Goal: Navigation & Orientation: Find specific page/section

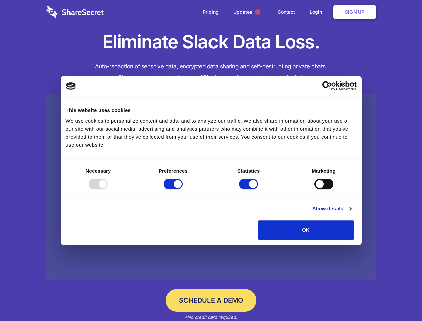
click at [108, 189] on div at bounding box center [98, 183] width 19 height 11
click at [183, 189] on input "Preferences" at bounding box center [173, 183] width 19 height 11
checkbox input "false"
click at [249, 189] on input "Statistics" at bounding box center [248, 183] width 19 height 11
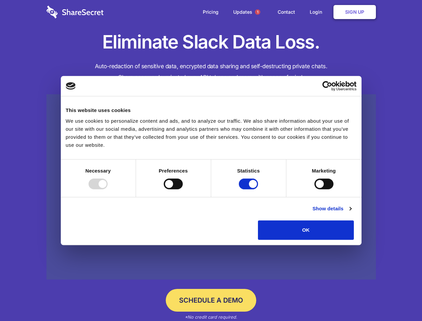
checkbox input "false"
click at [314, 189] on input "Marketing" at bounding box center [323, 183] width 19 height 11
checkbox input "true"
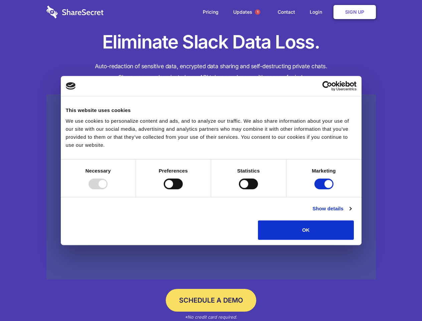
click at [351, 213] on link "Show details" at bounding box center [331, 209] width 39 height 8
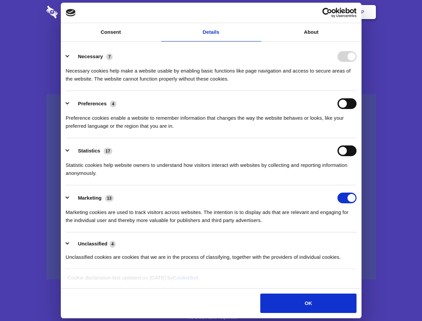
click at [357, 91] on li "Necessary 7 Necessary cookies help make a website usable by enabling basic func…" at bounding box center [211, 67] width 291 height 47
click at [257, 12] on span "1" at bounding box center [257, 11] width 5 height 5
